Goal: Task Accomplishment & Management: Manage account settings

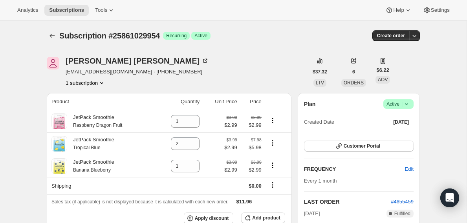
click at [406, 106] on icon at bounding box center [407, 104] width 8 height 8
click at [400, 135] on span "Cancel subscription" at bounding box center [396, 133] width 44 height 6
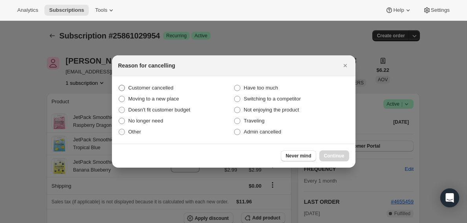
click at [170, 86] on span "Customer cancelled" at bounding box center [150, 88] width 45 height 6
click at [119, 85] on input "Customer cancelled" at bounding box center [119, 85] width 0 height 0
radio input "true"
click at [333, 160] on button "Continue" at bounding box center [334, 155] width 30 height 11
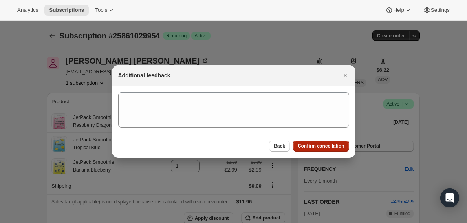
click at [324, 149] on span "Confirm cancellation" at bounding box center [321, 146] width 47 height 6
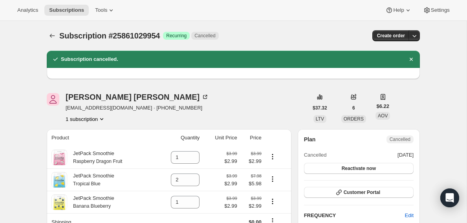
click at [97, 121] on button "1 subscription" at bounding box center [86, 119] width 40 height 8
click at [190, 99] on div "Ellen Sartori sartz@pa.metrocast.net · +15704439753 1 subscription" at bounding box center [177, 108] width 261 height 30
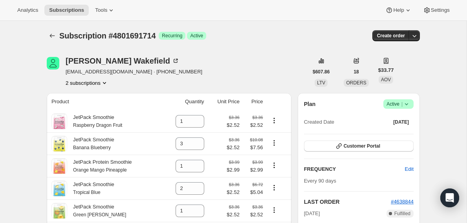
click at [400, 100] on span "Active |" at bounding box center [399, 104] width 24 height 8
click at [393, 134] on span "Cancel subscription" at bounding box center [396, 133] width 44 height 6
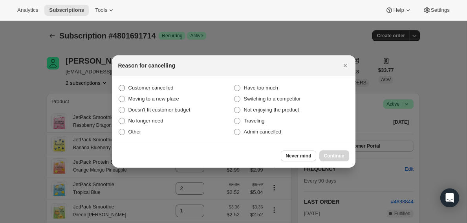
click at [170, 86] on span "Customer cancelled" at bounding box center [150, 88] width 45 height 6
click at [119, 85] on input "Customer cancelled" at bounding box center [119, 85] width 0 height 0
radio input "true"
click at [334, 159] on span "Continue" at bounding box center [334, 156] width 20 height 6
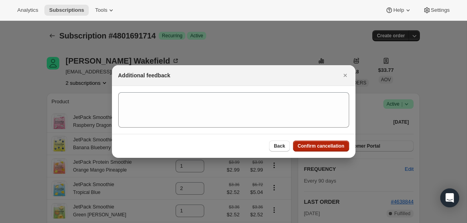
click at [310, 149] on button "Confirm cancellation" at bounding box center [321, 146] width 56 height 11
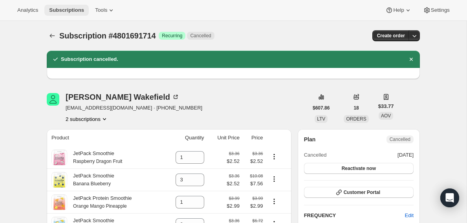
click at [60, 11] on span "Subscriptions" at bounding box center [66, 10] width 35 height 6
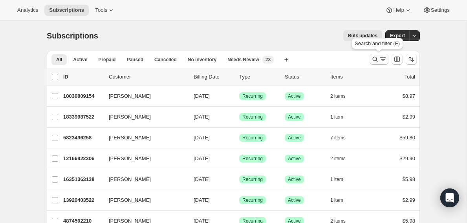
click at [374, 62] on icon "Search and filter results" at bounding box center [375, 59] width 8 height 8
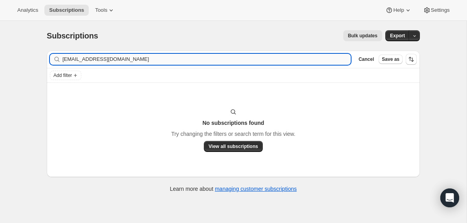
click at [77, 57] on input "[EMAIL_ADDRESS][DOMAIN_NAME]" at bounding box center [206, 59] width 288 height 11
drag, startPoint x: 88, startPoint y: 59, endPoint x: 170, endPoint y: 69, distance: 82.7
click at [170, 72] on div "Filter subscribers danni [EMAIL_ADDRESS][DOMAIN_NAME] Clear Cancel Save as Add …" at bounding box center [233, 67] width 373 height 32
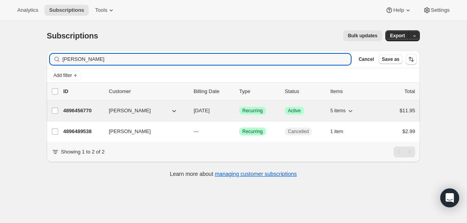
type input "[PERSON_NAME]"
click at [88, 111] on p "4896456770" at bounding box center [82, 111] width 39 height 8
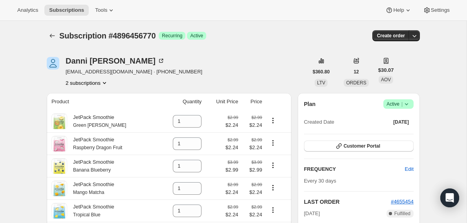
click at [404, 103] on icon at bounding box center [407, 104] width 8 height 8
click at [405, 130] on span "Cancel subscription" at bounding box center [396, 133] width 44 height 6
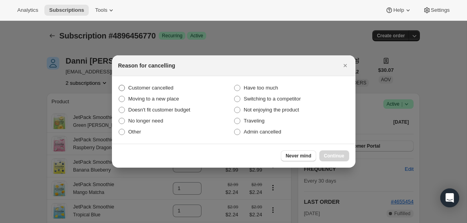
click at [170, 90] on span "Customer cancelled" at bounding box center [150, 88] width 45 height 6
click at [119, 85] on input "Customer cancelled" at bounding box center [119, 85] width 0 height 0
radio input "true"
click at [336, 154] on span "Continue" at bounding box center [334, 156] width 20 height 6
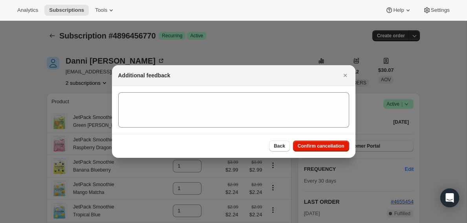
click at [322, 139] on div "Back Confirm cancellation" at bounding box center [234, 146] width 244 height 24
click at [321, 144] on span "Confirm cancellation" at bounding box center [321, 146] width 47 height 6
